Goal: Navigation & Orientation: Find specific page/section

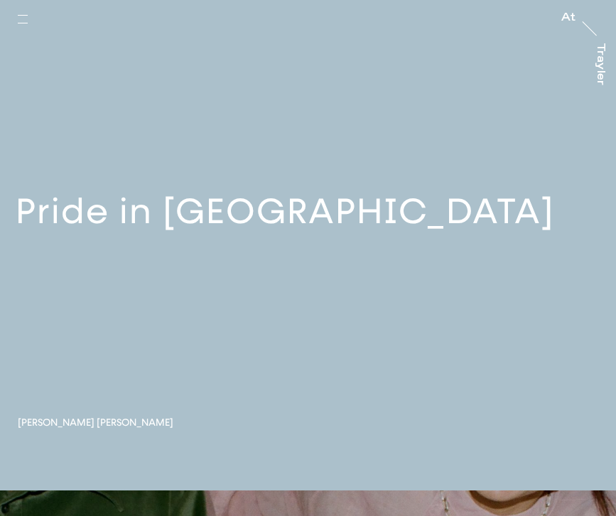
click at [25, 19] on button "button" at bounding box center [22, 19] width 31 height 31
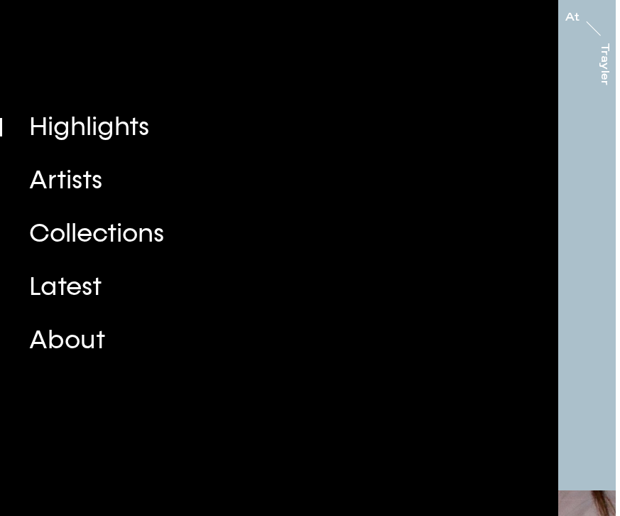
click at [64, 185] on div "Artists" at bounding box center [51, 179] width 102 height 33
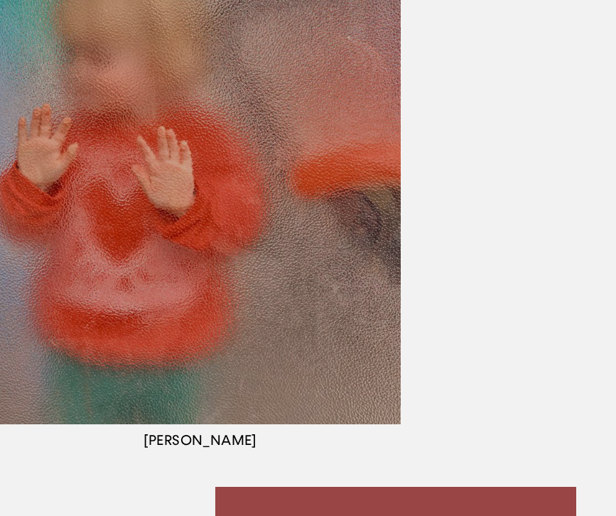
scroll to position [3390, 0]
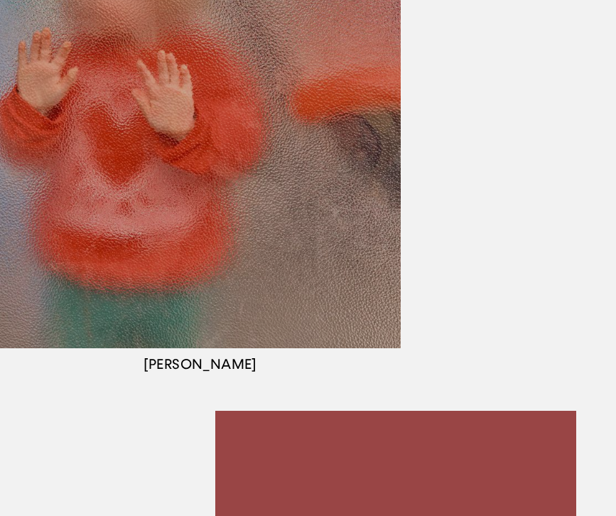
click at [321, 273] on div "button" at bounding box center [200, 81] width 401 height 588
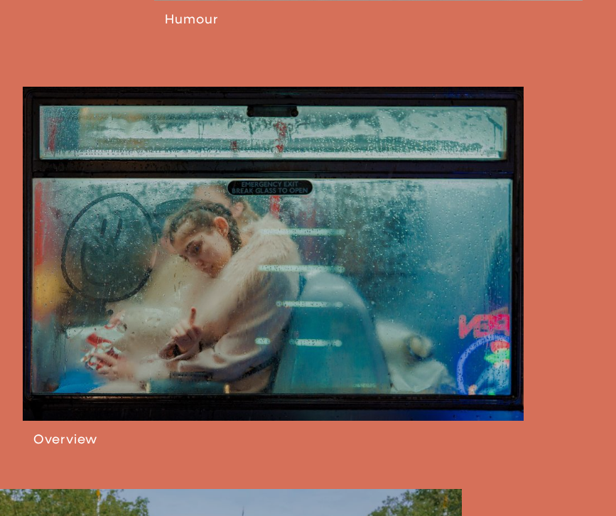
scroll to position [1354, 0]
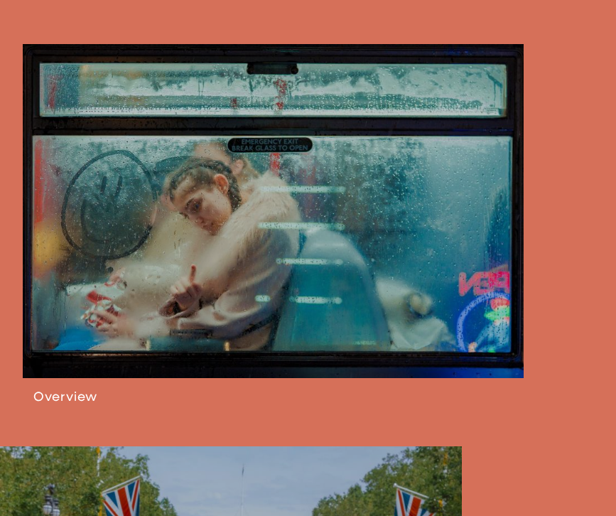
click at [290, 208] on link at bounding box center [262, 245] width 524 height 402
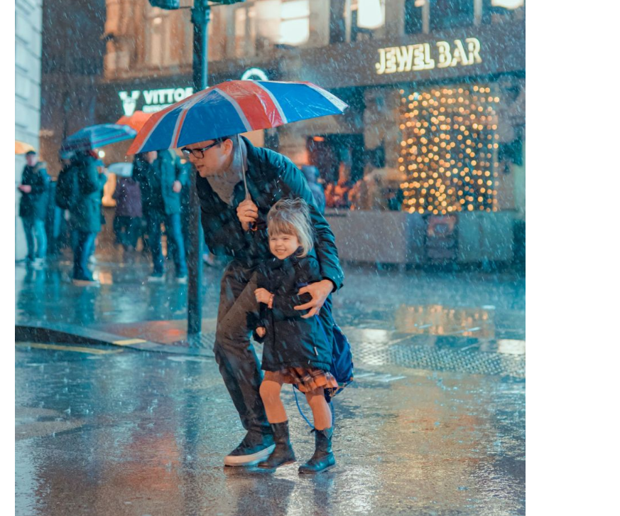
scroll to position [6793, 0]
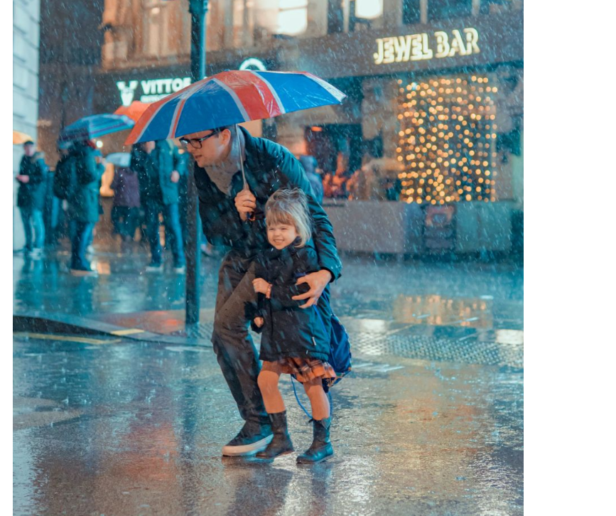
click at [244, 245] on img "button" at bounding box center [268, 234] width 511 height 766
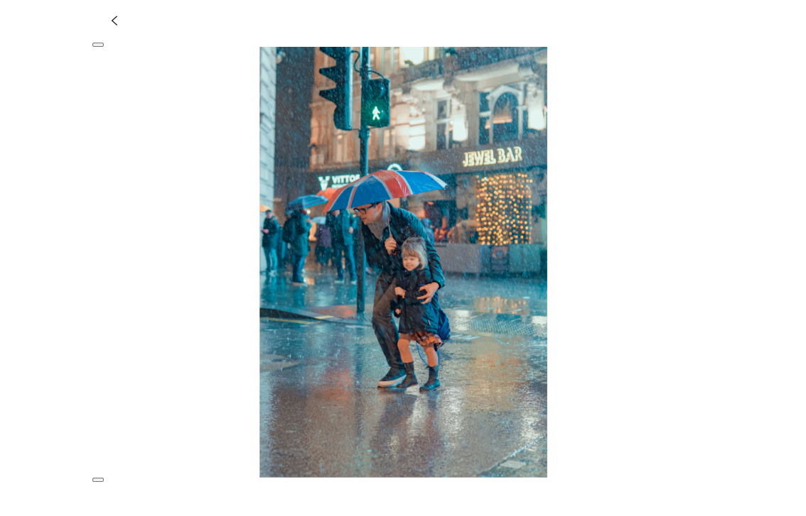
scroll to position [6049, 0]
